Goal: Information Seeking & Learning: Learn about a topic

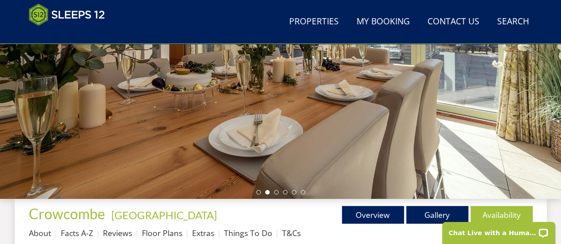
scroll to position [183, 0]
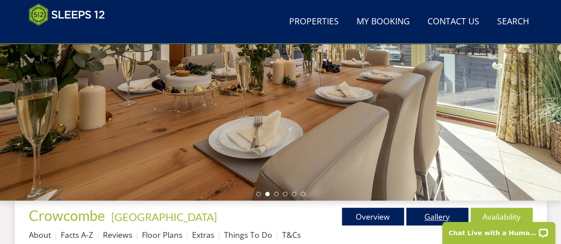
click at [428, 215] on link "Gallery" at bounding box center [437, 217] width 62 height 18
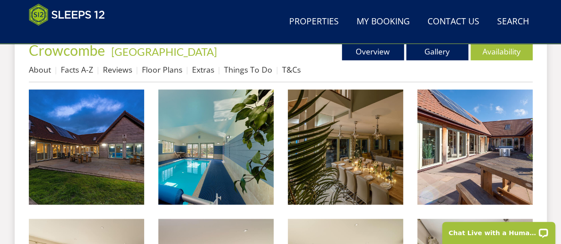
scroll to position [355, 0]
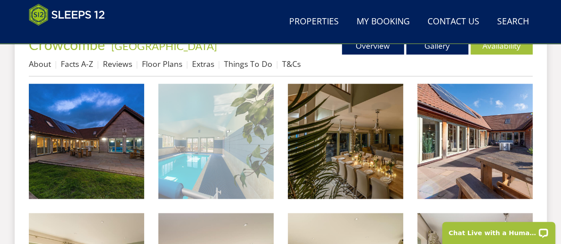
click at [242, 140] on img at bounding box center [215, 141] width 115 height 115
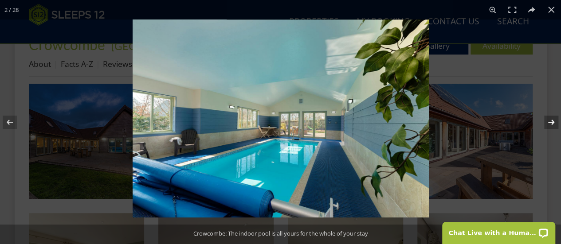
click at [550, 125] on button at bounding box center [545, 122] width 31 height 44
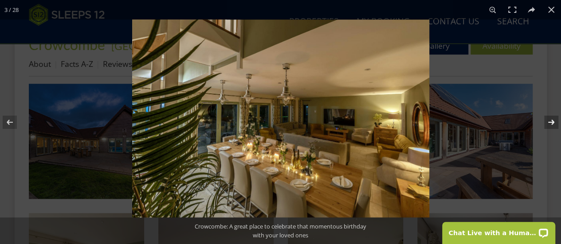
click at [550, 125] on button at bounding box center [545, 122] width 31 height 44
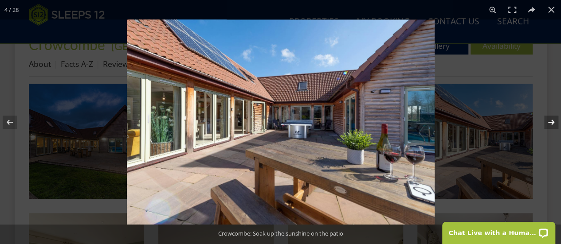
click at [550, 125] on button at bounding box center [545, 122] width 31 height 44
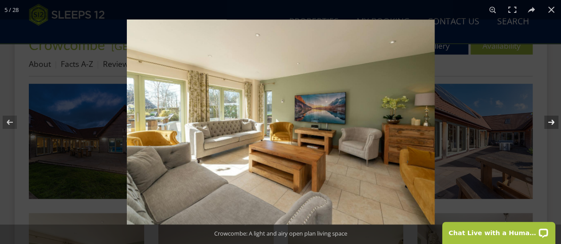
click at [550, 125] on button at bounding box center [545, 122] width 31 height 44
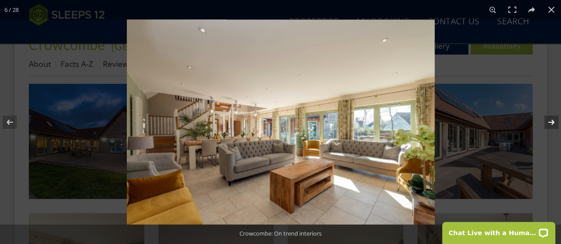
click at [549, 121] on button at bounding box center [545, 122] width 31 height 44
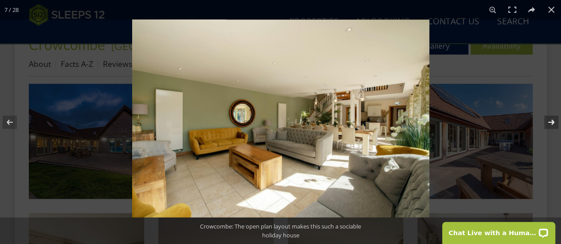
click at [549, 121] on button at bounding box center [545, 122] width 31 height 44
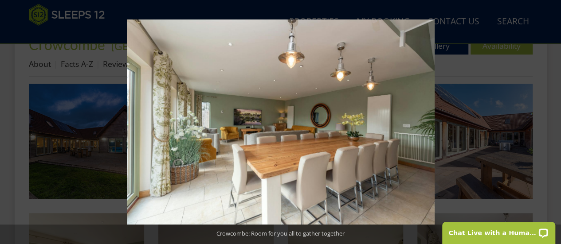
click at [549, 121] on button at bounding box center [545, 122] width 31 height 44
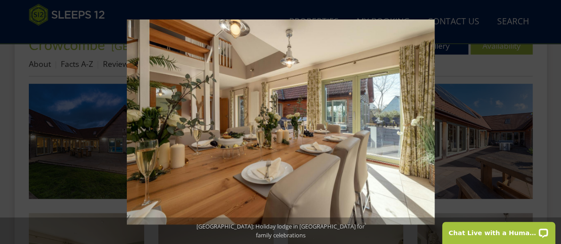
click at [549, 121] on button at bounding box center [545, 122] width 31 height 44
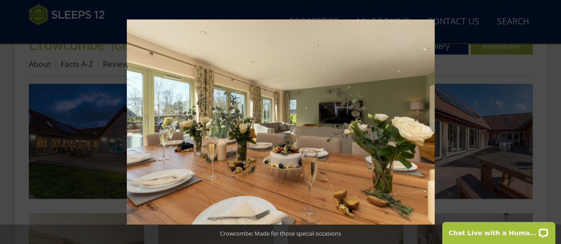
click at [549, 121] on button at bounding box center [545, 122] width 31 height 44
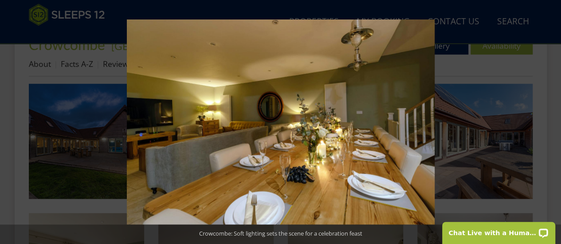
click at [549, 121] on button at bounding box center [545, 122] width 31 height 44
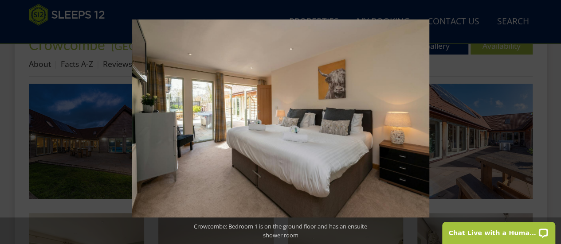
click at [549, 121] on button at bounding box center [545, 122] width 31 height 44
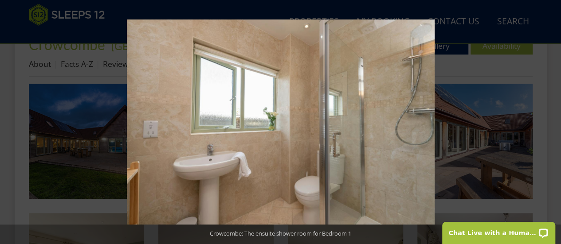
click at [549, 121] on button at bounding box center [545, 122] width 31 height 44
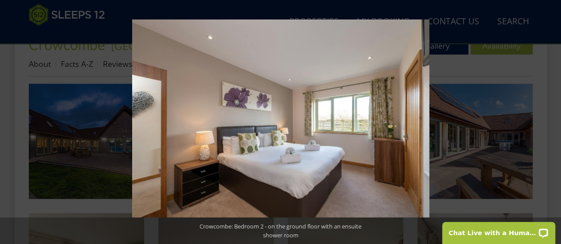
click at [549, 121] on button at bounding box center [545, 122] width 31 height 44
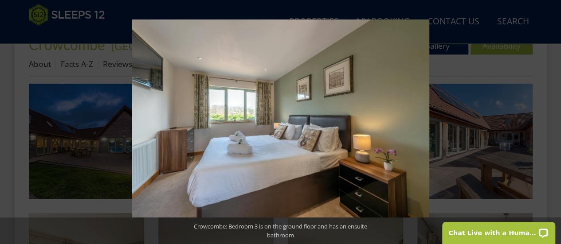
click at [549, 121] on button at bounding box center [545, 122] width 31 height 44
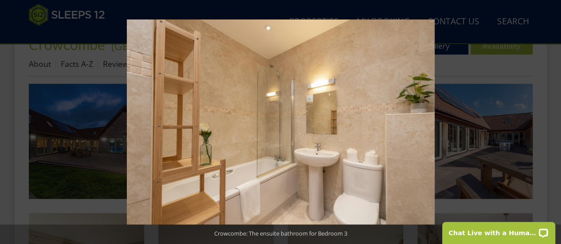
click at [549, 121] on button at bounding box center [545, 122] width 31 height 44
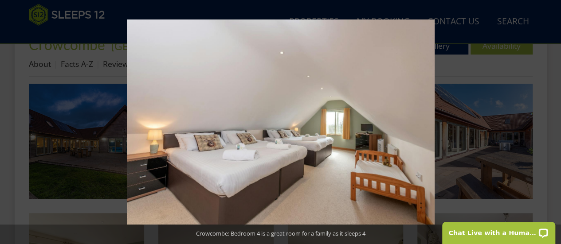
click at [549, 121] on button at bounding box center [545, 122] width 31 height 44
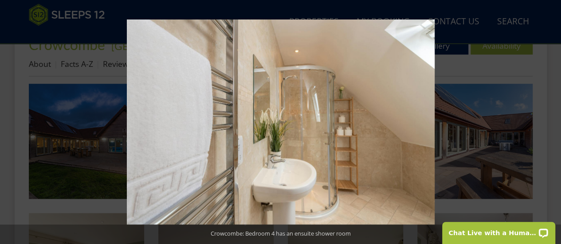
click at [549, 121] on button at bounding box center [545, 122] width 31 height 44
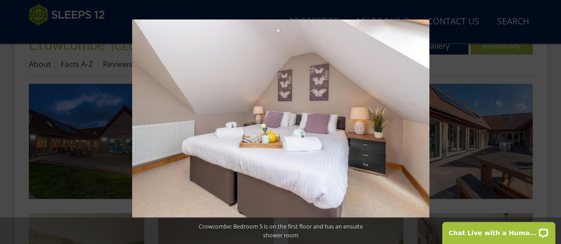
click at [549, 121] on button at bounding box center [545, 122] width 31 height 44
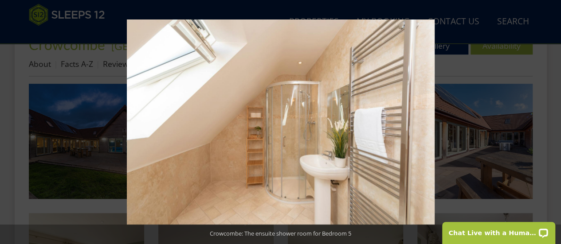
click at [549, 121] on button at bounding box center [545, 122] width 31 height 44
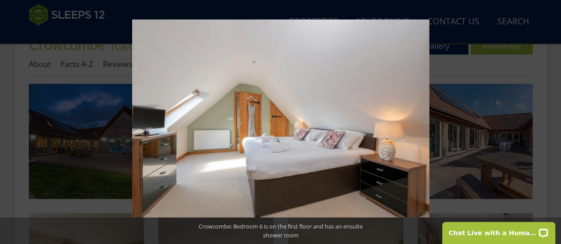
click at [549, 121] on button at bounding box center [545, 122] width 31 height 44
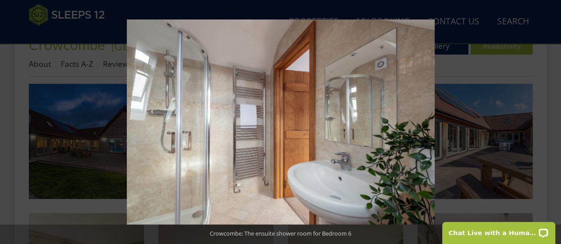
click at [549, 121] on button at bounding box center [545, 122] width 31 height 44
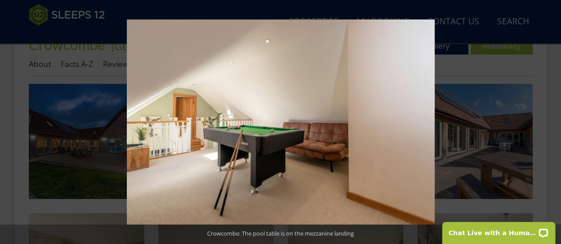
click at [549, 121] on button at bounding box center [545, 122] width 31 height 44
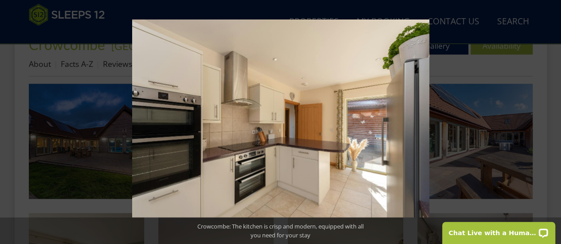
click at [549, 121] on button at bounding box center [545, 122] width 31 height 44
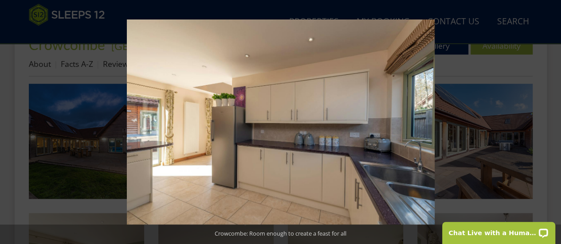
click at [549, 121] on button at bounding box center [545, 122] width 31 height 44
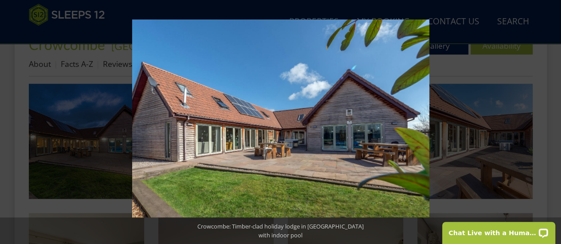
click at [549, 121] on button at bounding box center [545, 122] width 31 height 44
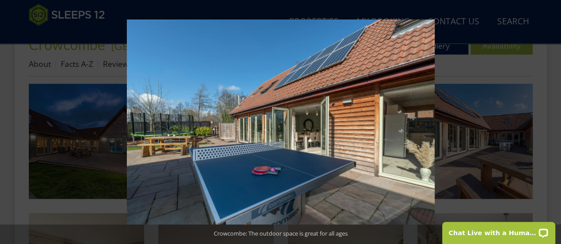
click at [549, 121] on button at bounding box center [545, 122] width 31 height 44
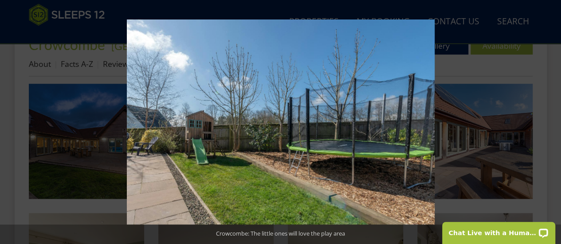
click at [549, 121] on button at bounding box center [545, 122] width 31 height 44
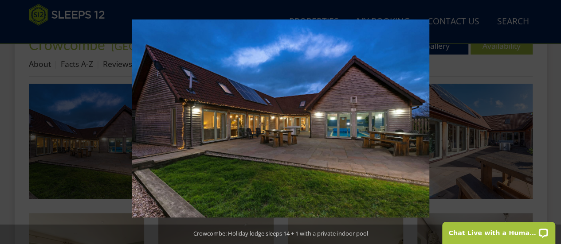
click at [549, 121] on button at bounding box center [545, 122] width 31 height 44
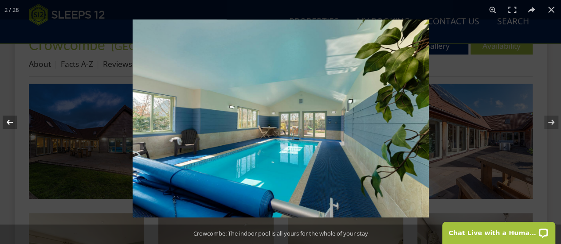
click at [9, 124] on button at bounding box center [15, 122] width 31 height 44
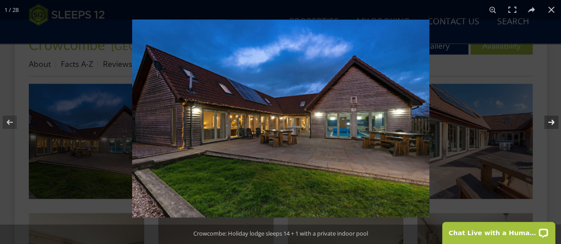
click at [551, 124] on button at bounding box center [545, 122] width 31 height 44
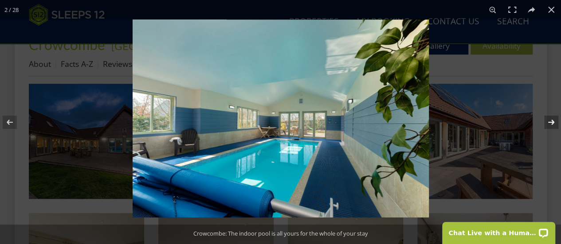
click at [551, 124] on button at bounding box center [545, 122] width 31 height 44
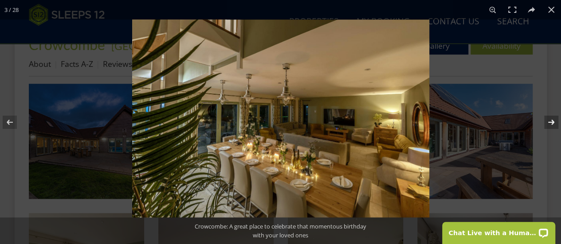
click at [551, 124] on button at bounding box center [545, 122] width 31 height 44
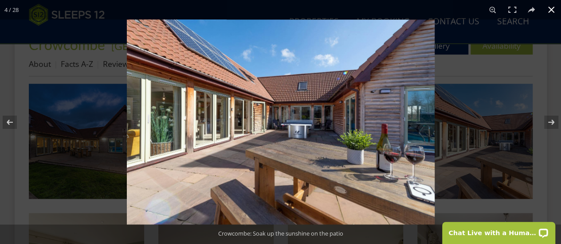
click at [548, 12] on button at bounding box center [551, 10] width 20 height 20
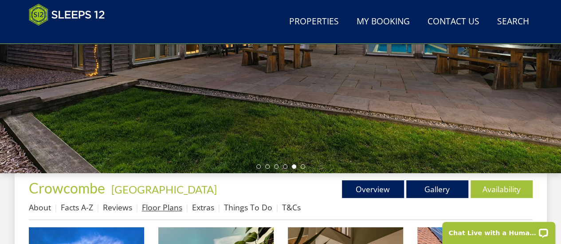
scroll to position [207, 0]
